Goal: Transaction & Acquisition: Purchase product/service

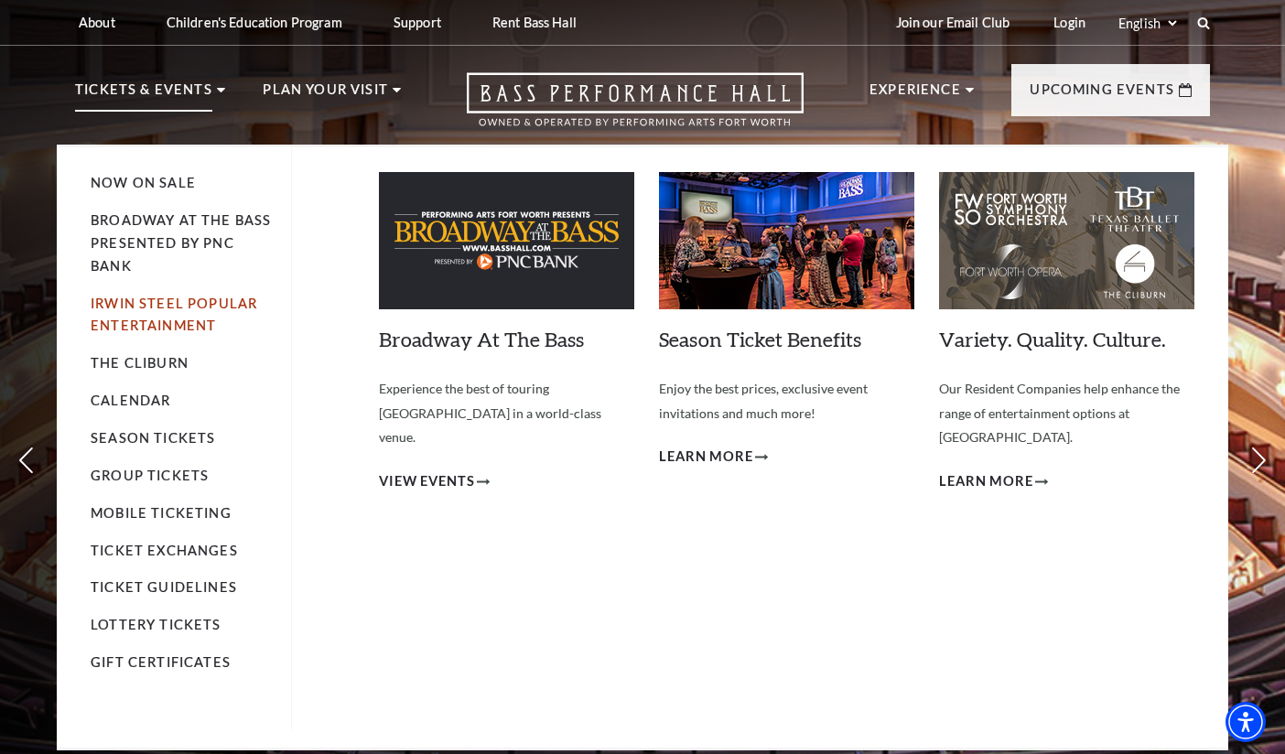
click at [138, 299] on link "Irwin Steel Popular Entertainment" at bounding box center [174, 315] width 167 height 38
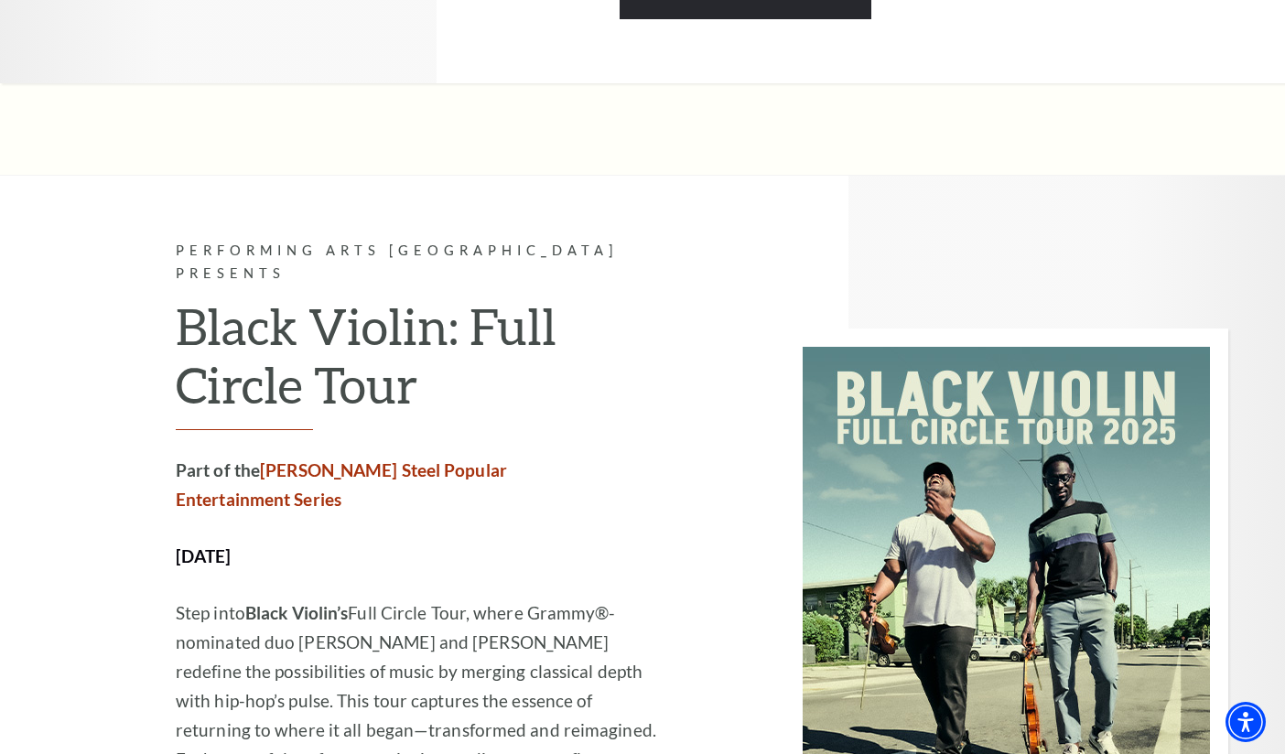
scroll to position [2014, 0]
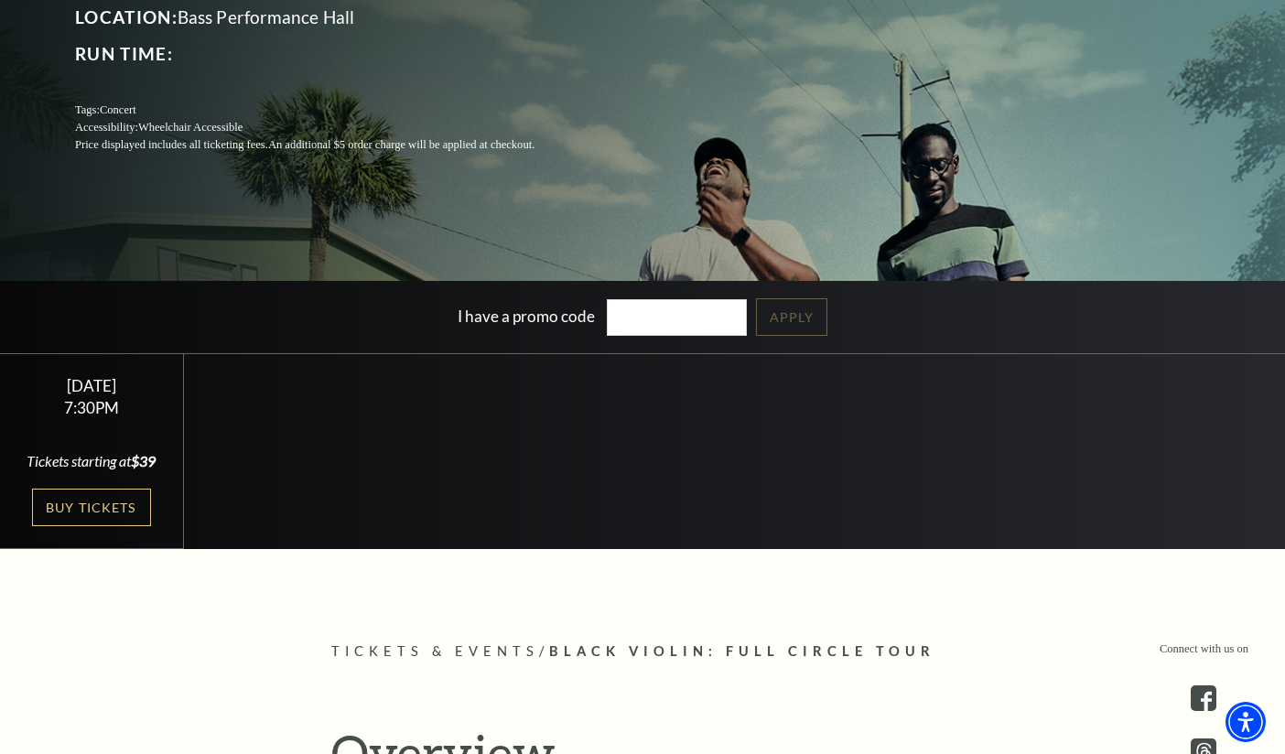
scroll to position [366, 0]
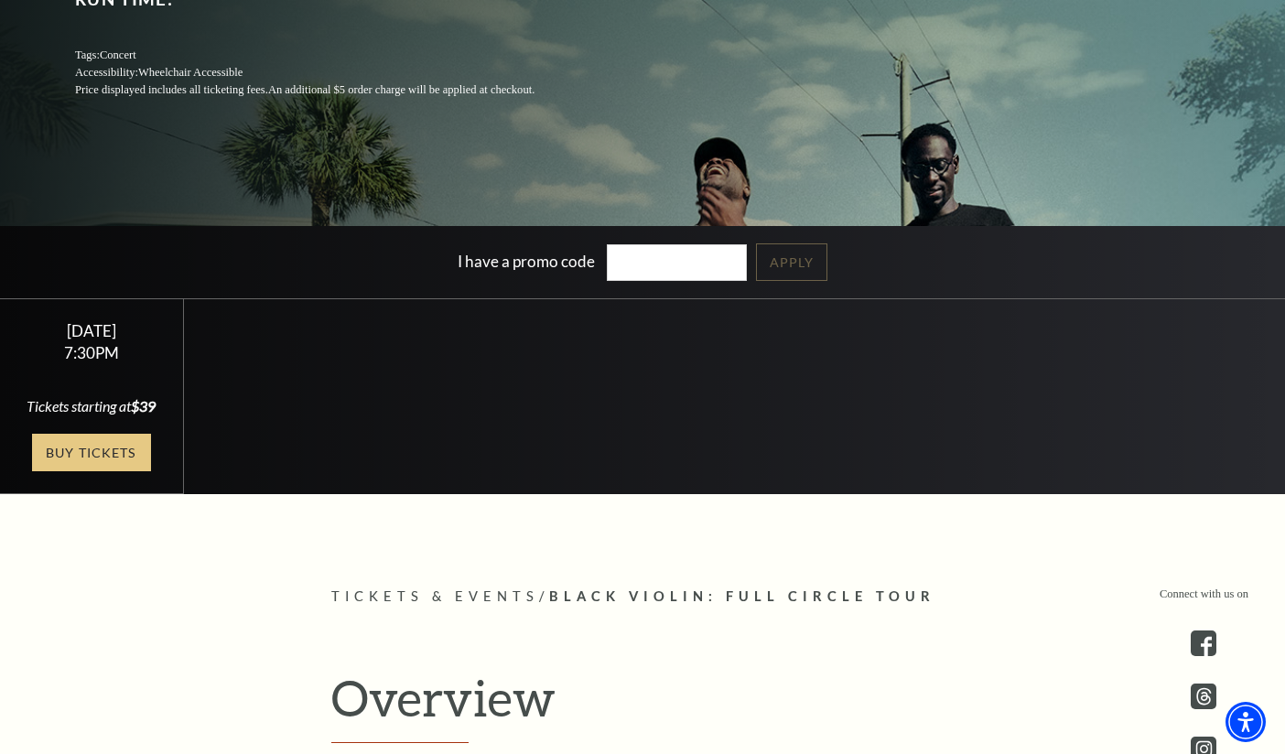
click at [135, 470] on link "Buy Tickets" at bounding box center [91, 453] width 119 height 38
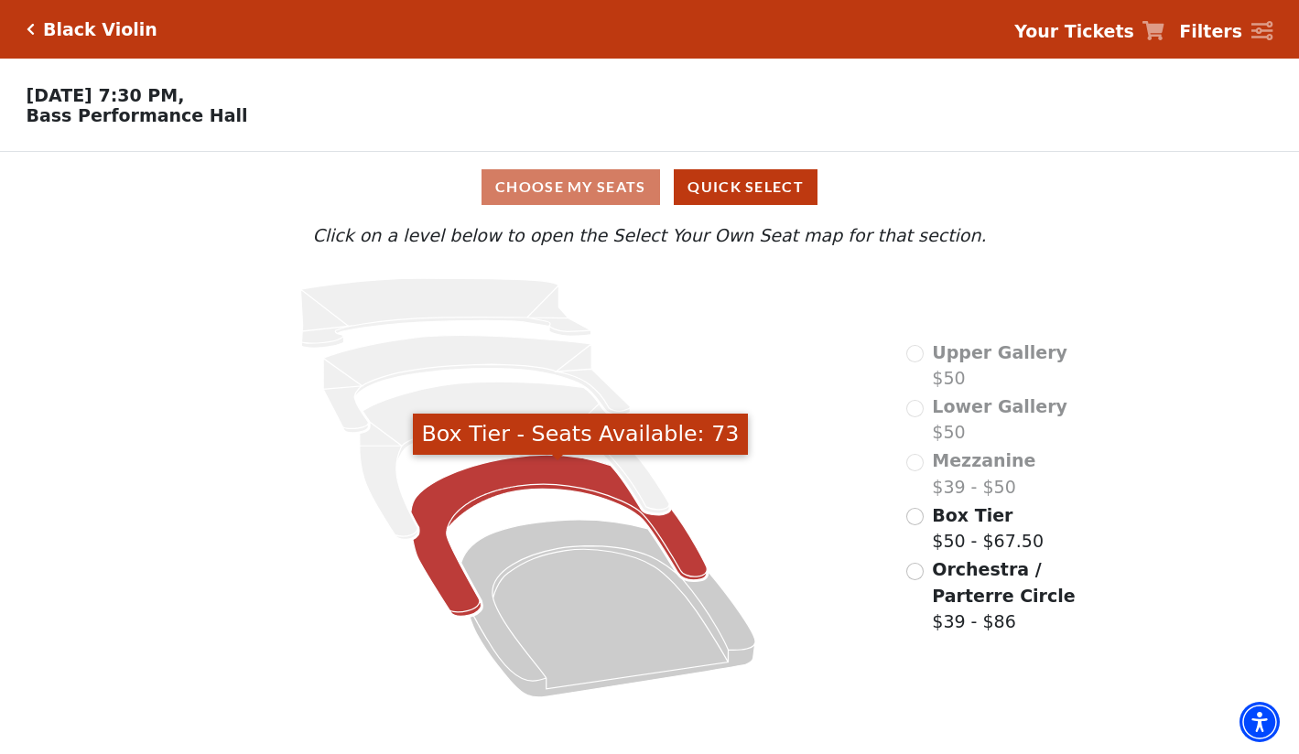
click at [463, 501] on icon "Box Tier - Seats Available: 73" at bounding box center [559, 535] width 297 height 161
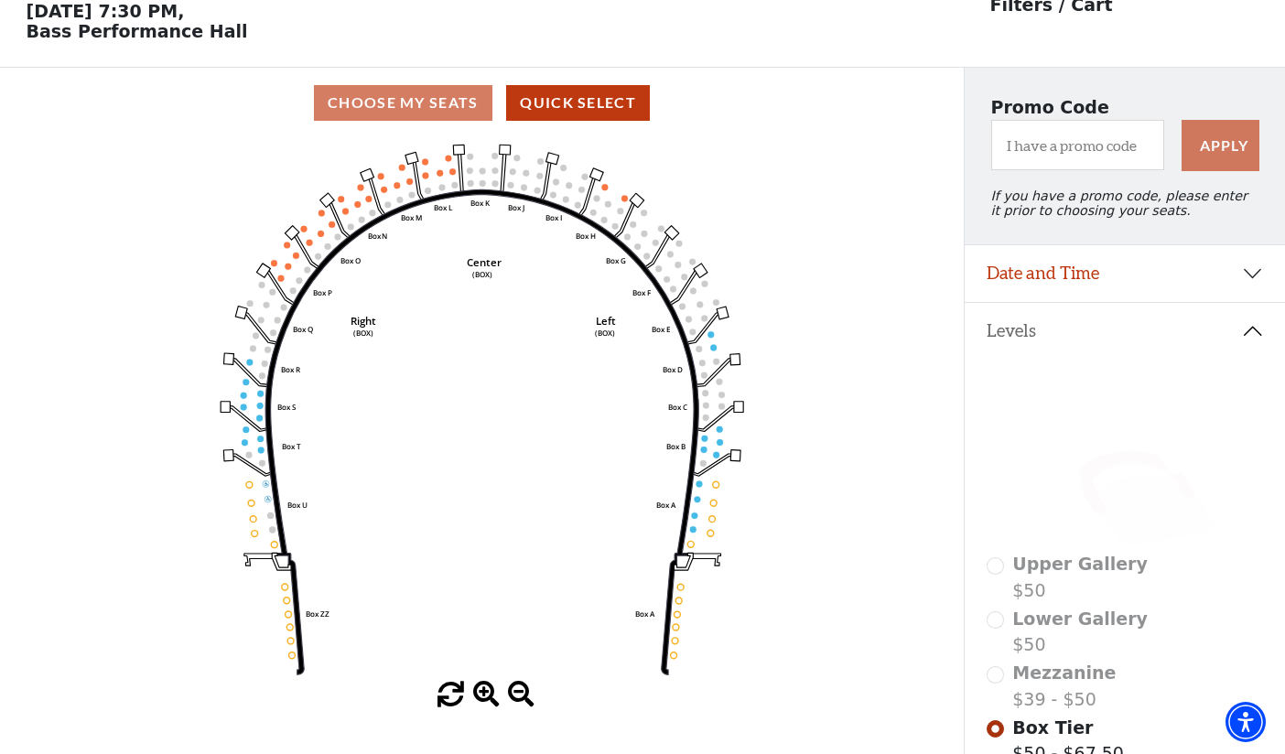
scroll to position [85, 0]
